Goal: Check status: Check status

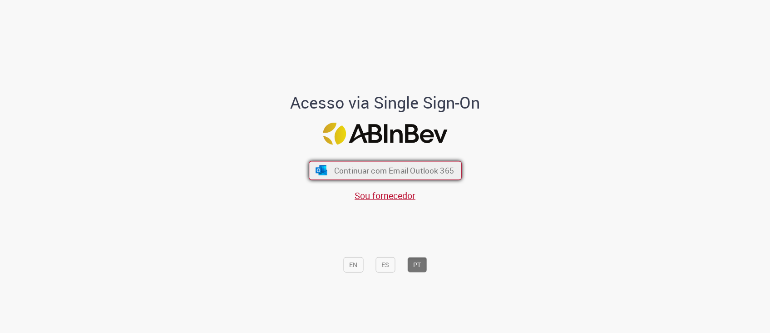
click at [386, 169] on span "Continuar com Email Outlook 365" at bounding box center [394, 170] width 120 height 10
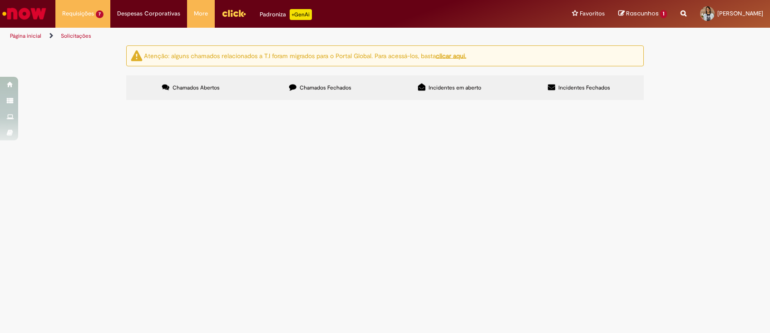
click at [0, 0] on span "Em Validação" at bounding box center [0, 0] width 0 height 0
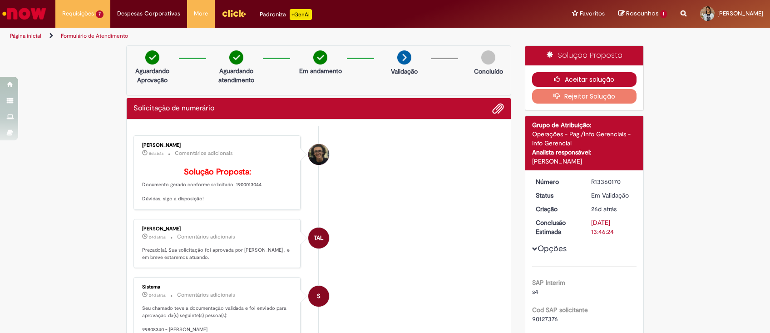
click at [570, 80] on button "Aceitar solução" at bounding box center [584, 79] width 105 height 15
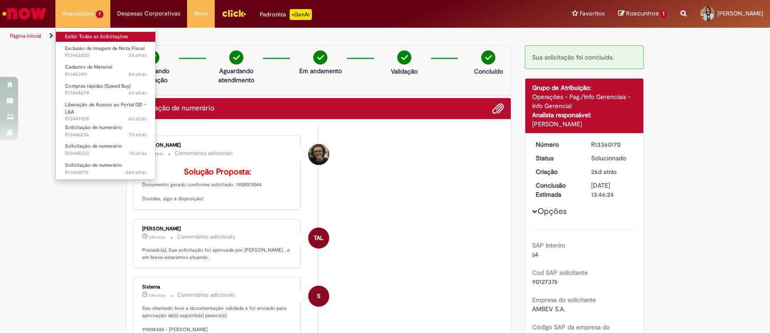
click at [94, 34] on link "Exibir Todas as Solicitações" at bounding box center [106, 37] width 100 height 10
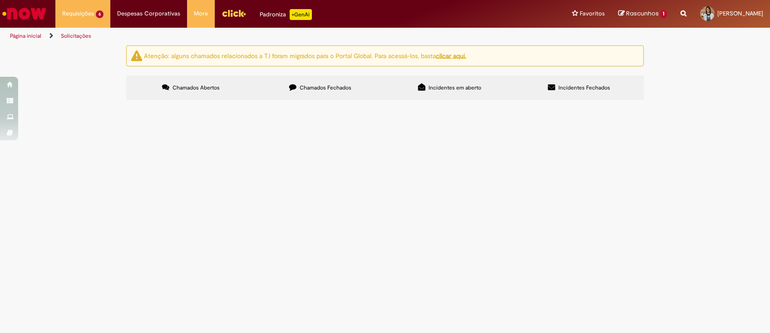
click at [0, 0] on span "Aberto" at bounding box center [0, 0] width 0 height 0
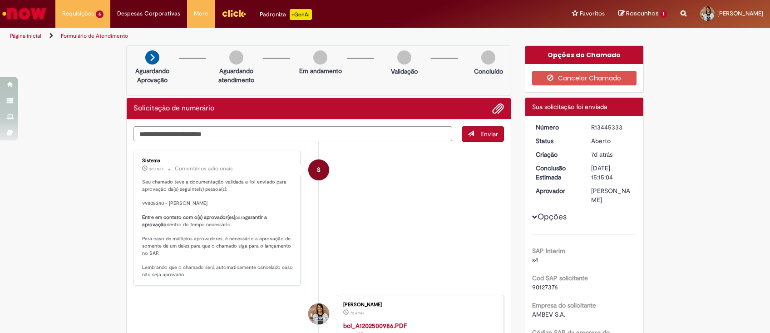
click at [612, 124] on div "R13445333" at bounding box center [612, 127] width 42 height 9
copy div "R13445333"
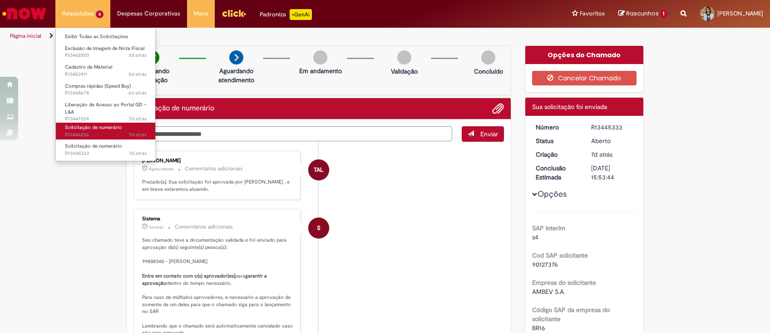
click at [95, 129] on span "Solicitação de numerário" at bounding box center [93, 127] width 57 height 7
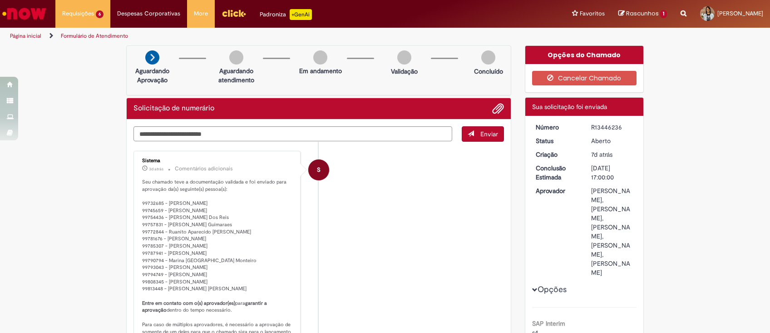
click at [604, 125] on div "R13446236" at bounding box center [612, 127] width 42 height 9
copy div "R13446236"
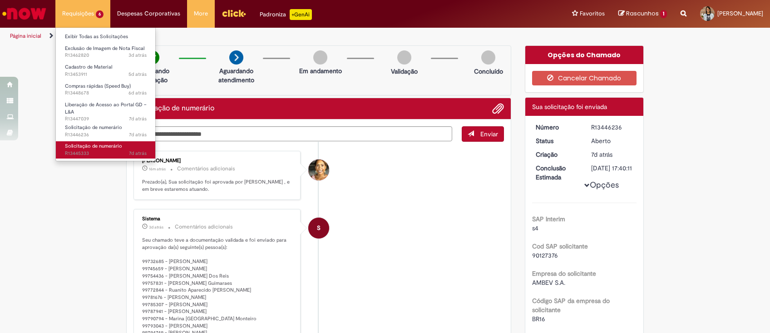
click at [87, 142] on link "Solicitação de numerário 7d atrás 7 dias atrás R13445333" at bounding box center [106, 149] width 100 height 17
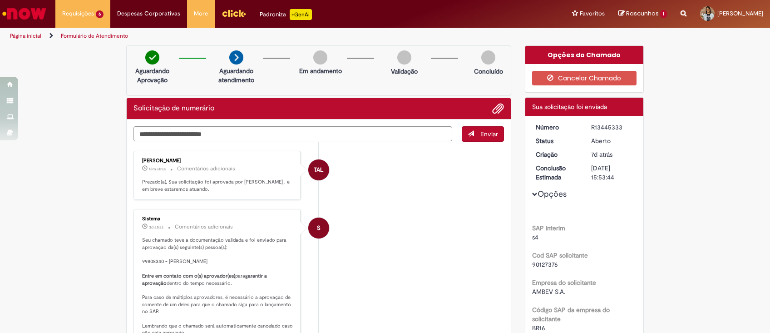
click at [595, 128] on div "R13445333" at bounding box center [612, 127] width 42 height 9
copy div "R13445333"
